Goal: Task Accomplishment & Management: Manage account settings

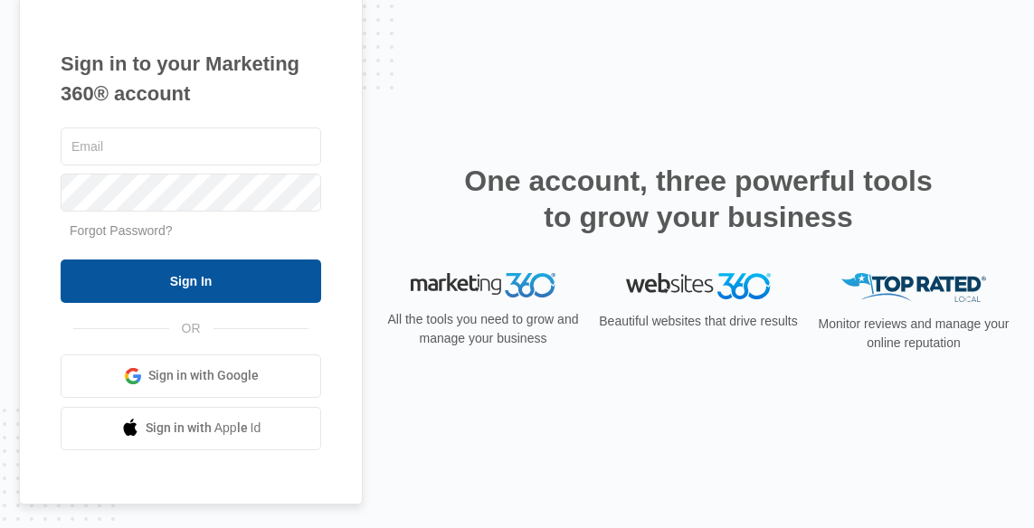
type input "[EMAIL_ADDRESS][DOMAIN_NAME]"
click at [241, 284] on input "Sign In" at bounding box center [191, 281] width 261 height 43
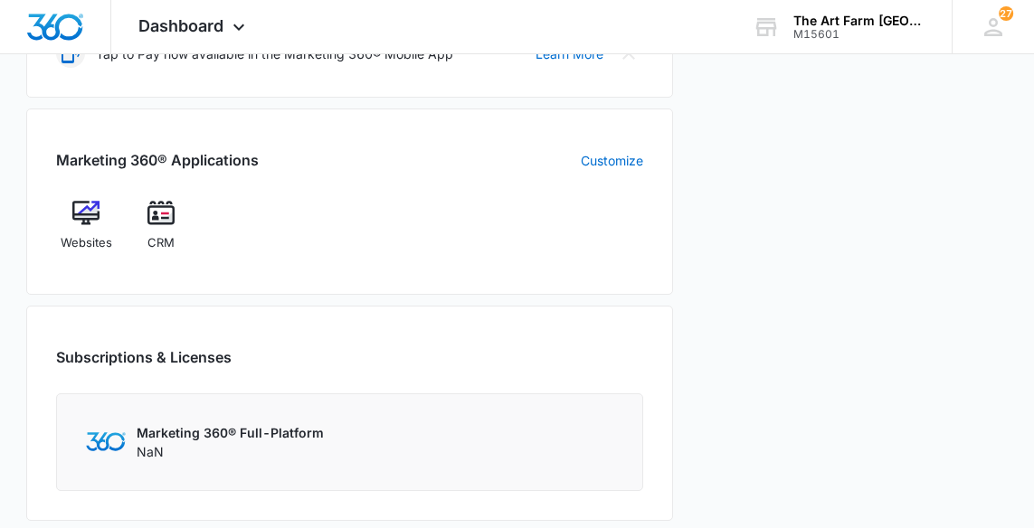
scroll to position [643, 0]
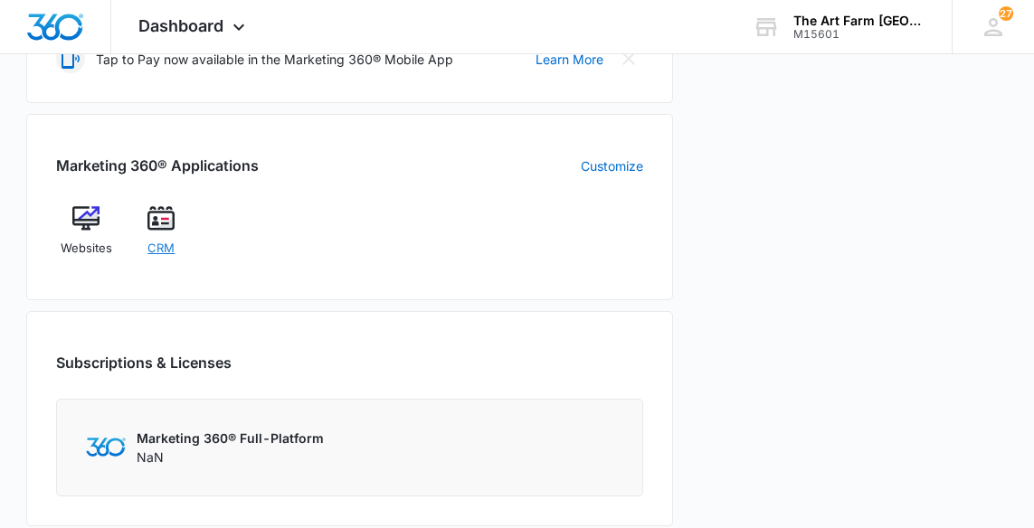
click at [169, 254] on span "CRM" at bounding box center [160, 249] width 27 height 18
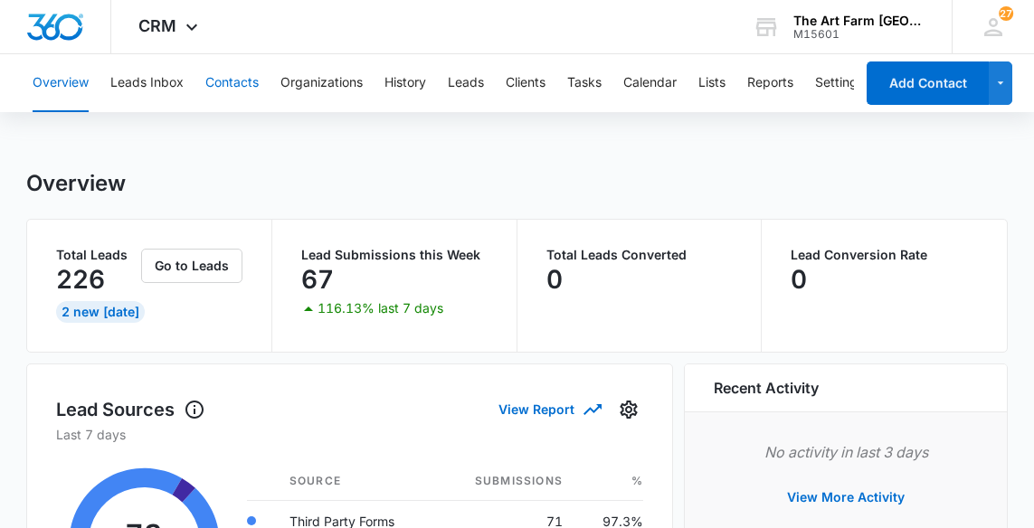
click at [230, 91] on button "Contacts" at bounding box center [231, 83] width 53 height 58
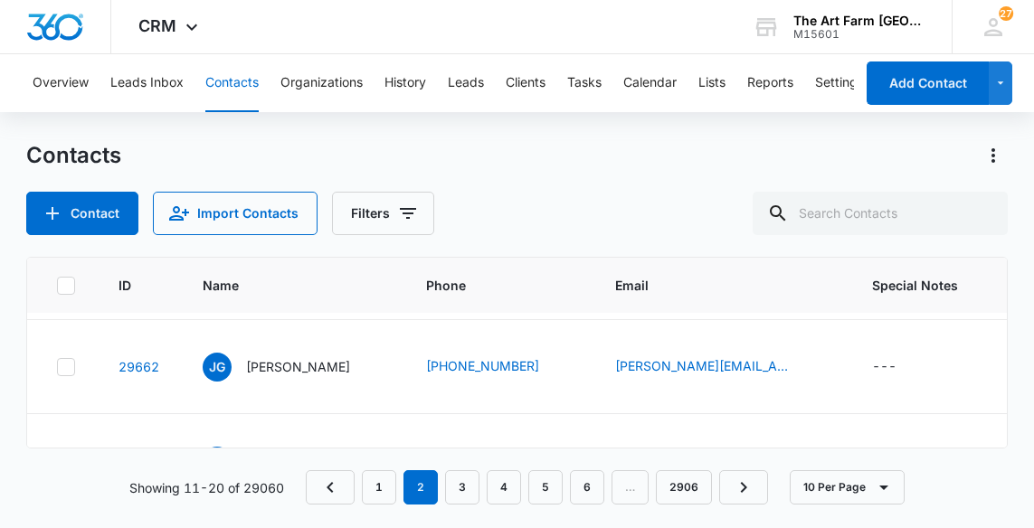
scroll to position [183, 0]
click at [291, 369] on p "[PERSON_NAME]" at bounding box center [298, 365] width 104 height 19
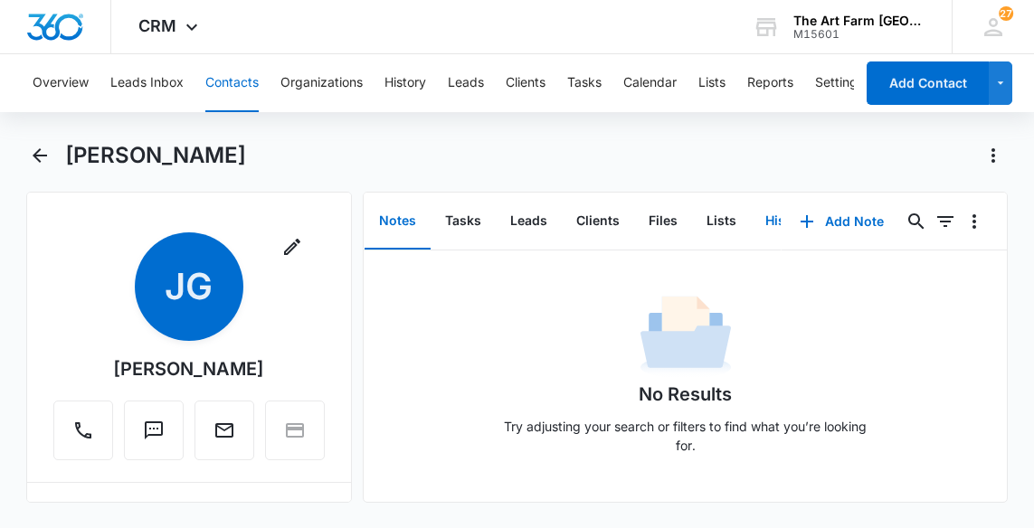
click at [777, 218] on button "History" at bounding box center [788, 222] width 74 height 56
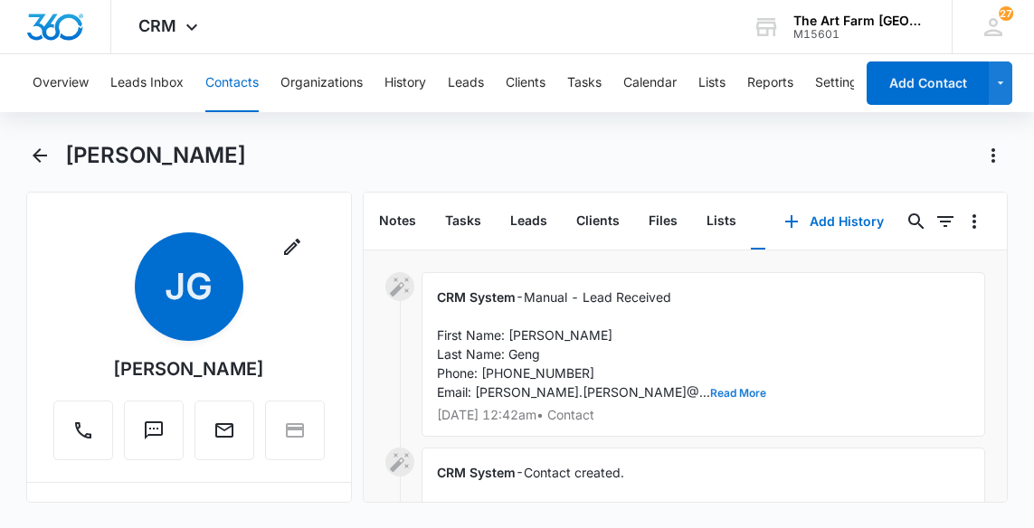
click at [710, 391] on button "Read More" at bounding box center [738, 393] width 56 height 11
